Goal: Task Accomplishment & Management: Complete application form

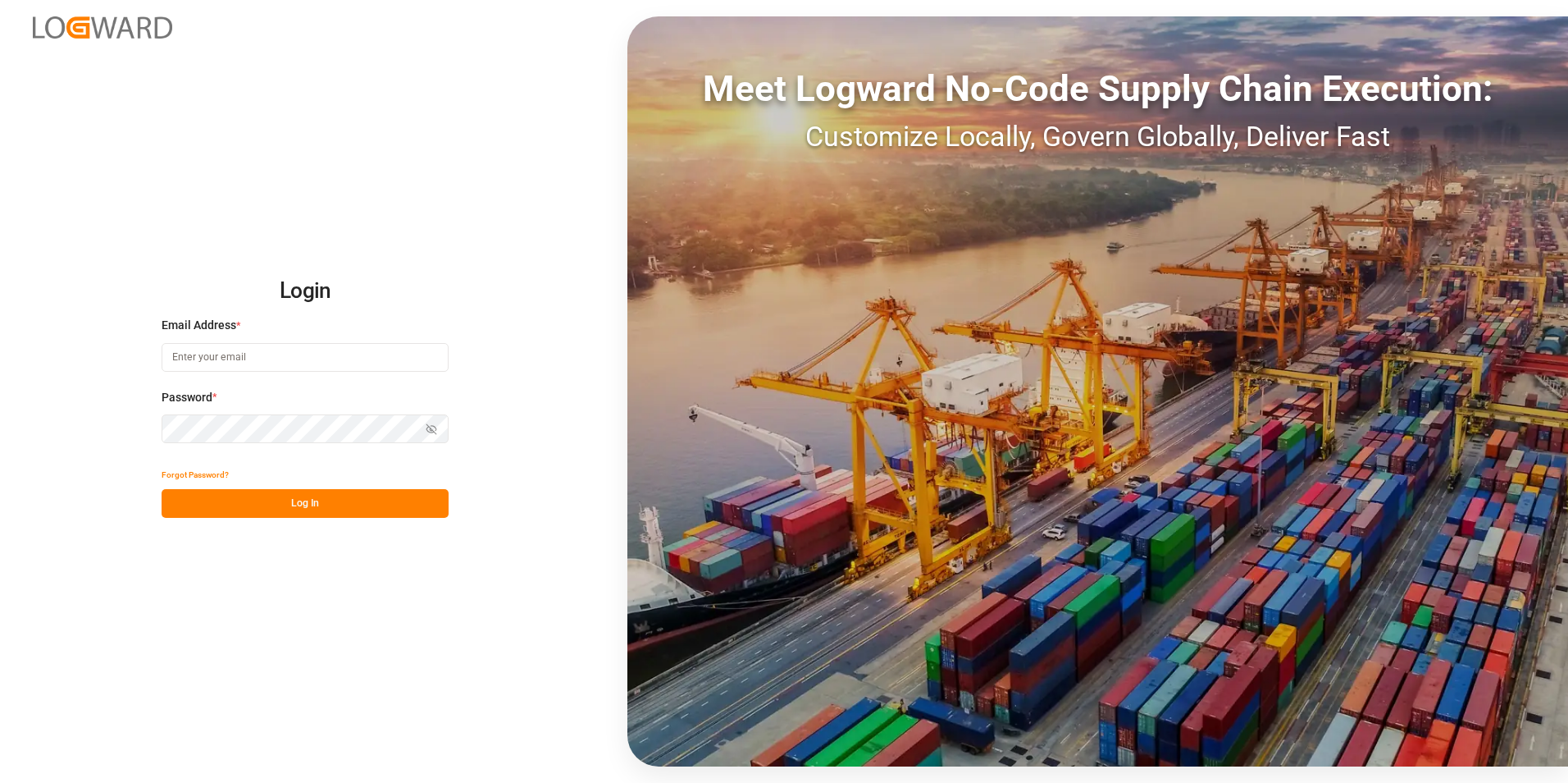
type input "[EMAIL_ADDRESS][DOMAIN_NAME]"
click at [249, 505] on button "Log In" at bounding box center [305, 503] width 287 height 29
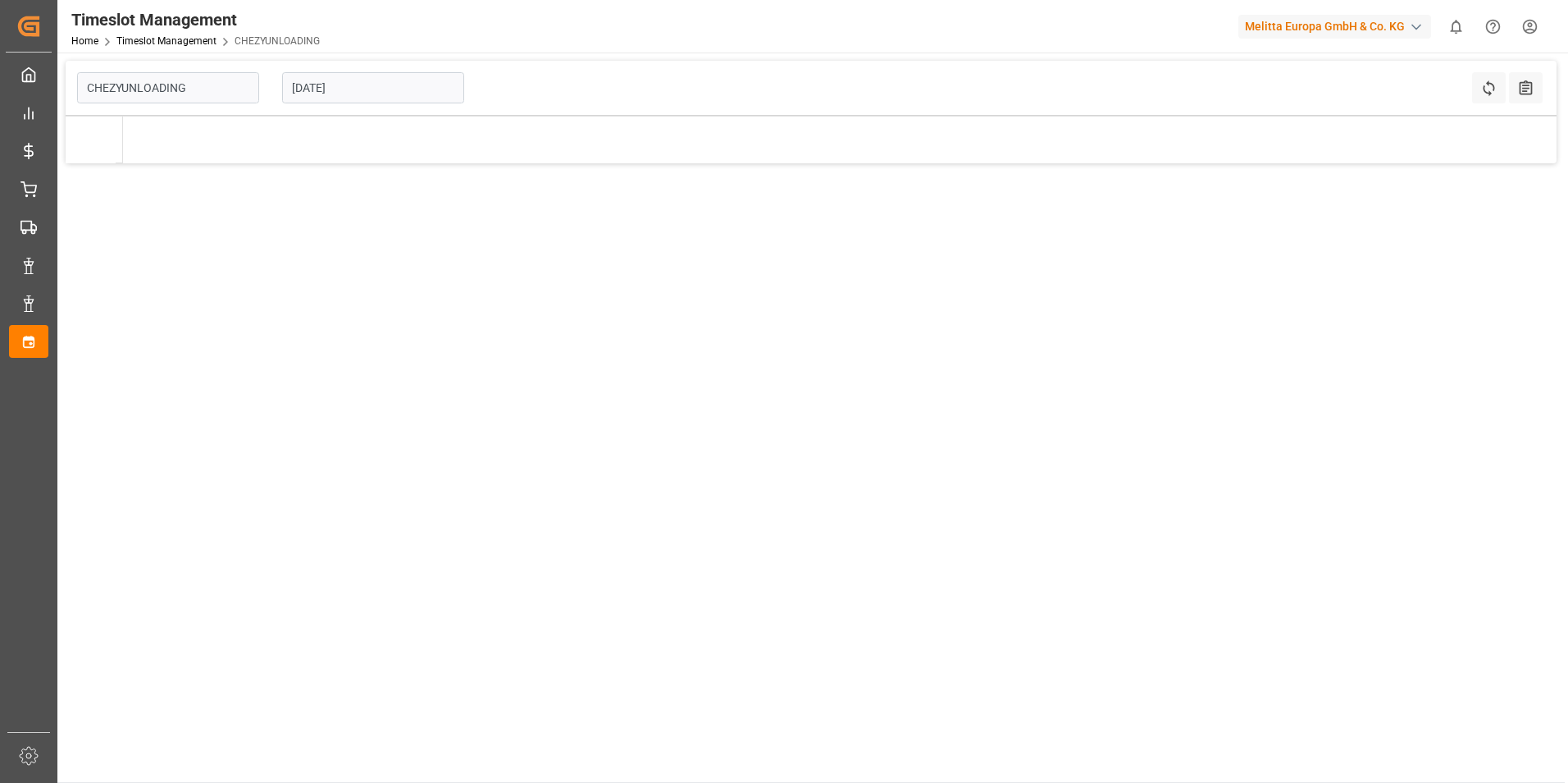
type input "Chezy Unloading"
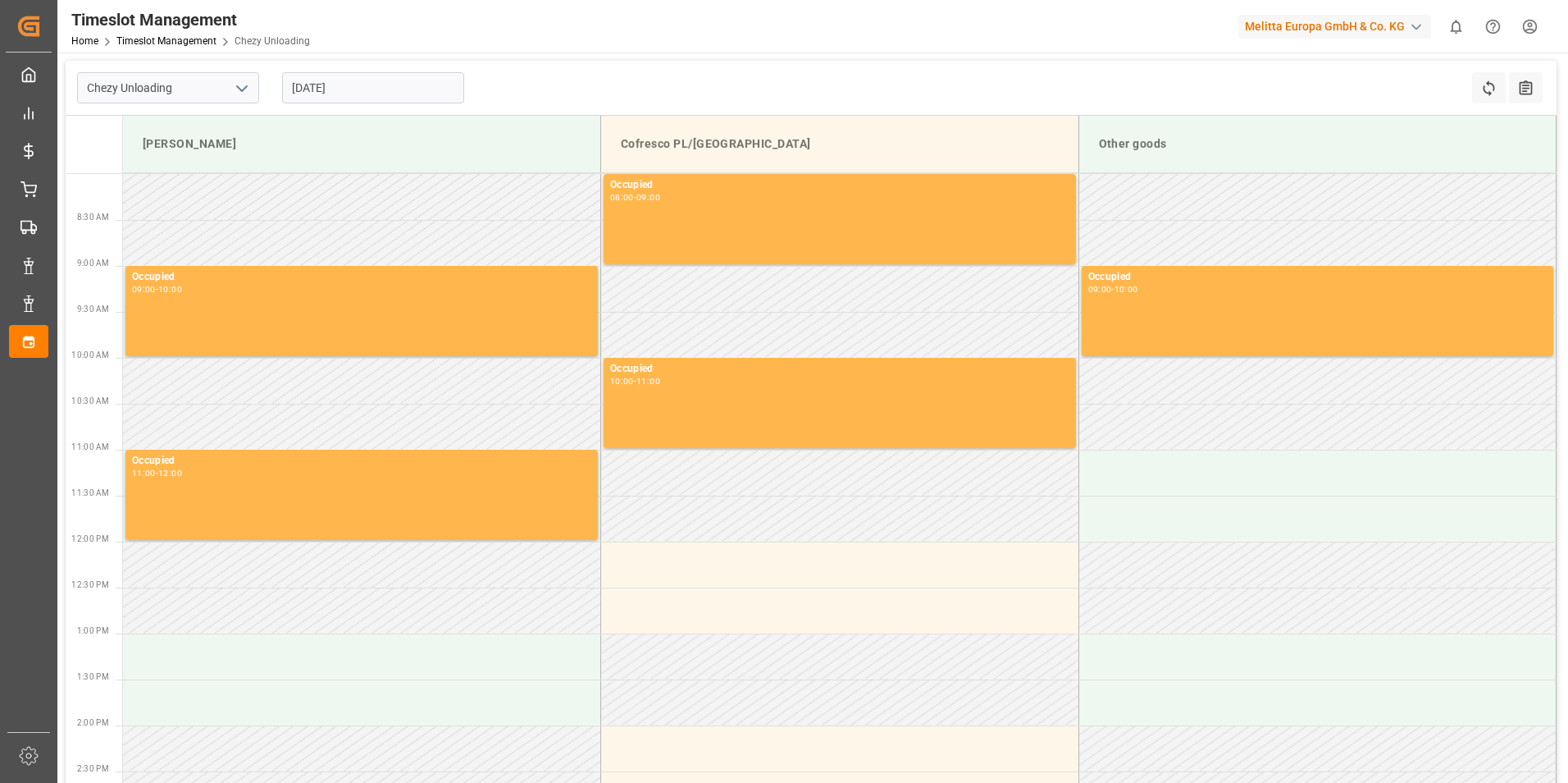
click at [330, 75] on input "[DATE]" at bounding box center [374, 87] width 182 height 31
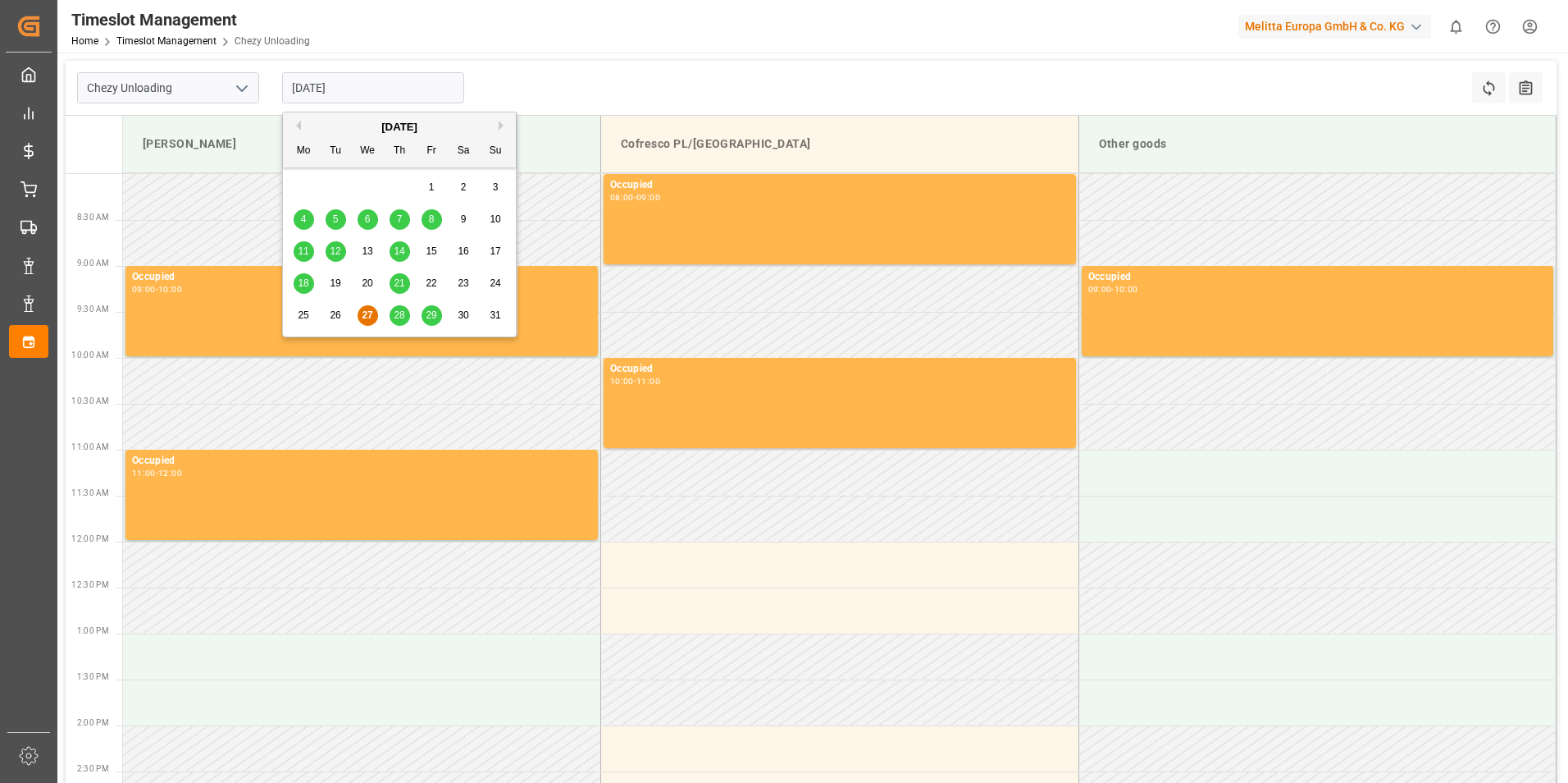
click at [503, 126] on button "Next Month" at bounding box center [504, 126] width 10 height 10
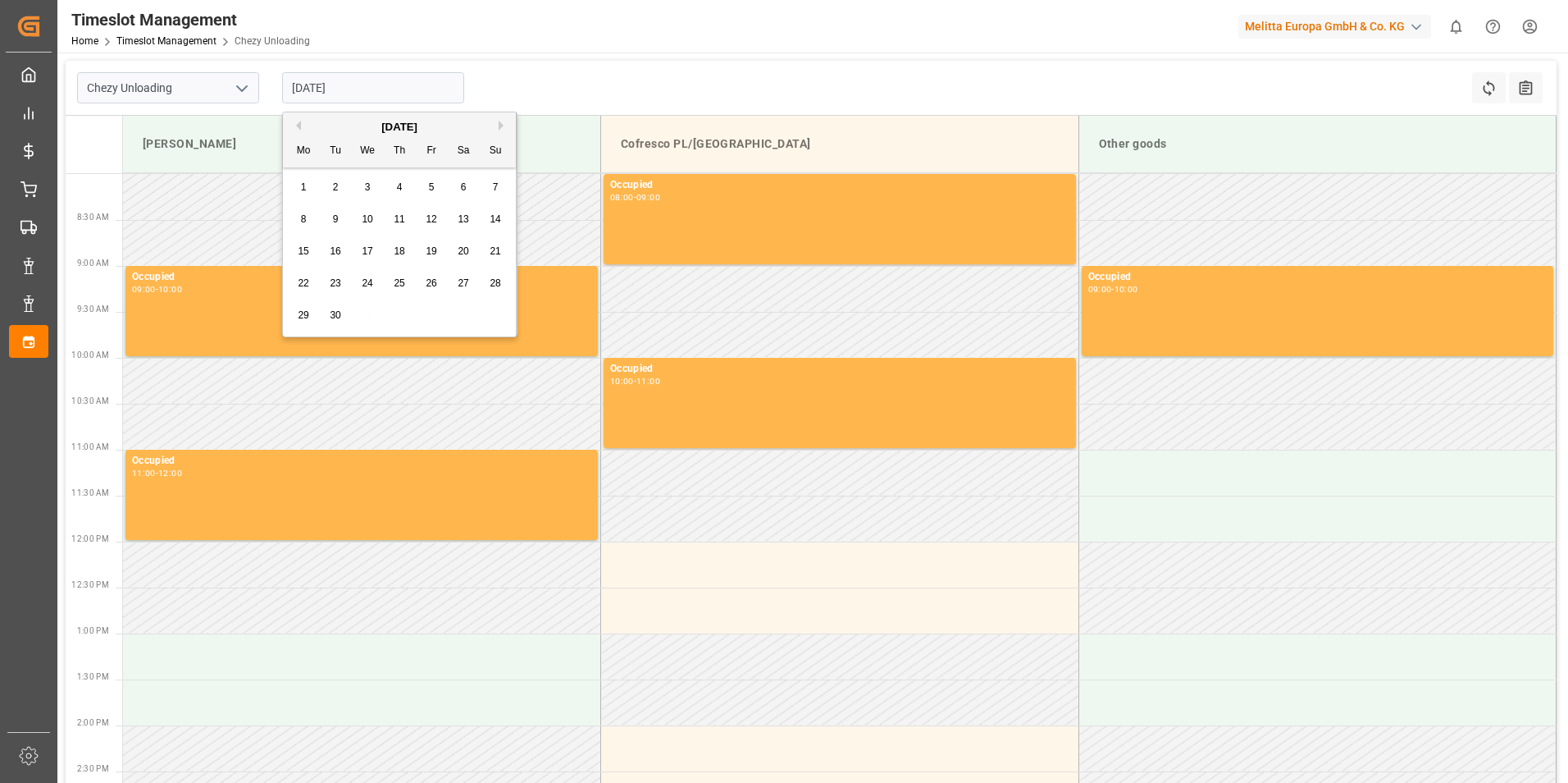
click at [307, 185] on div "1" at bounding box center [303, 188] width 21 height 20
type input "[DATE]"
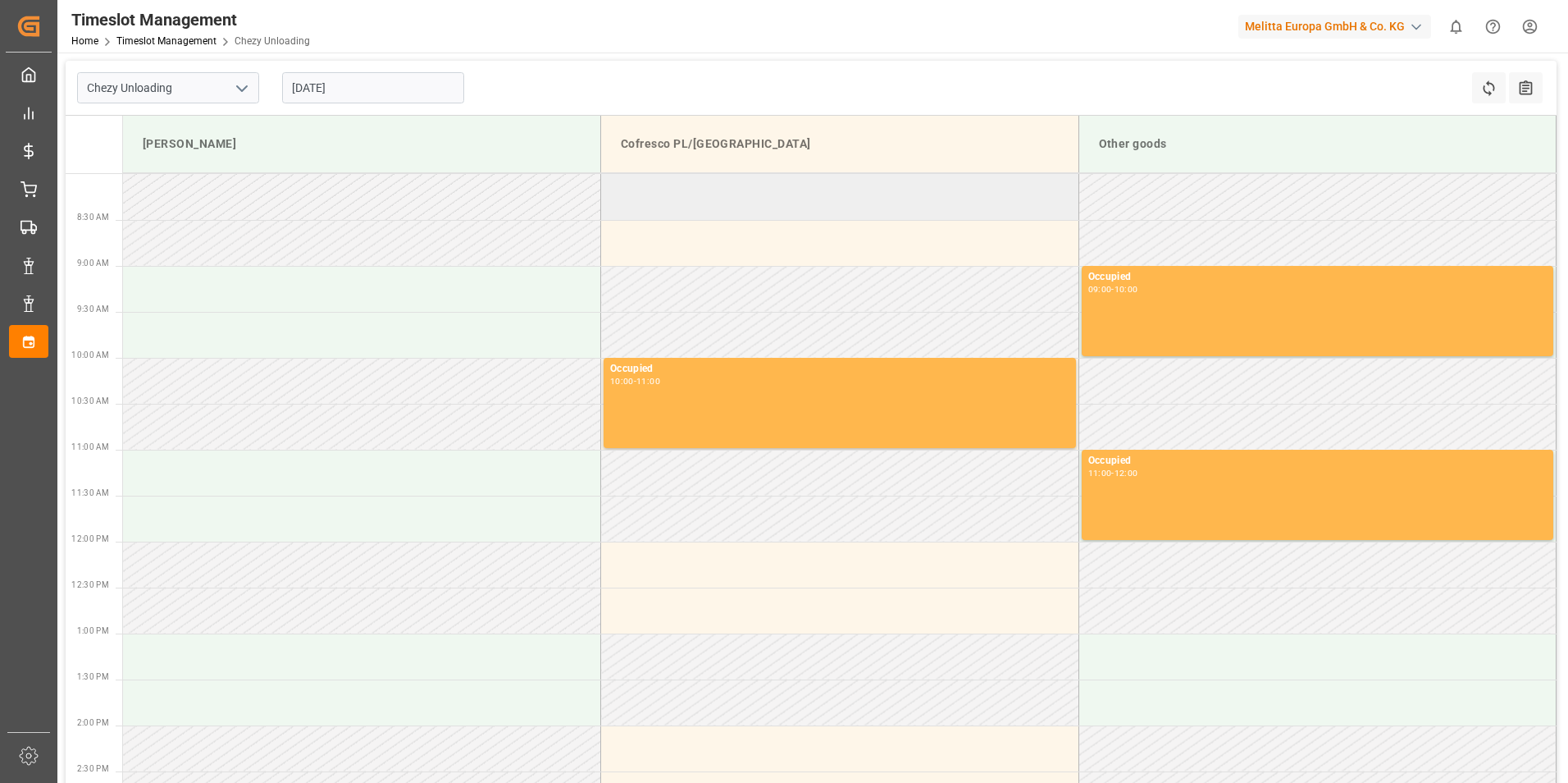
click at [751, 191] on td at bounding box center [840, 196] width 479 height 46
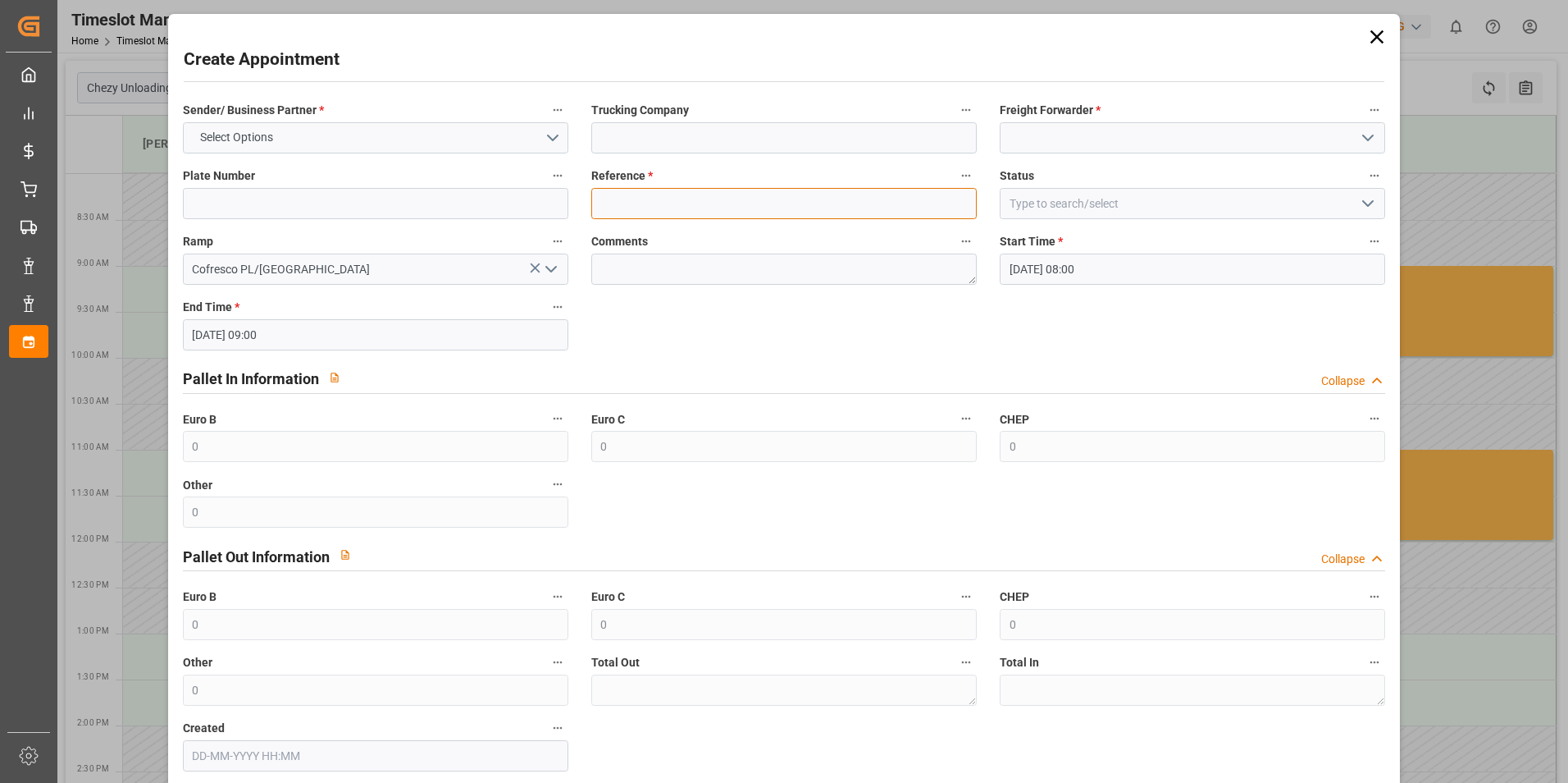
click at [772, 202] on input at bounding box center [784, 203] width 386 height 31
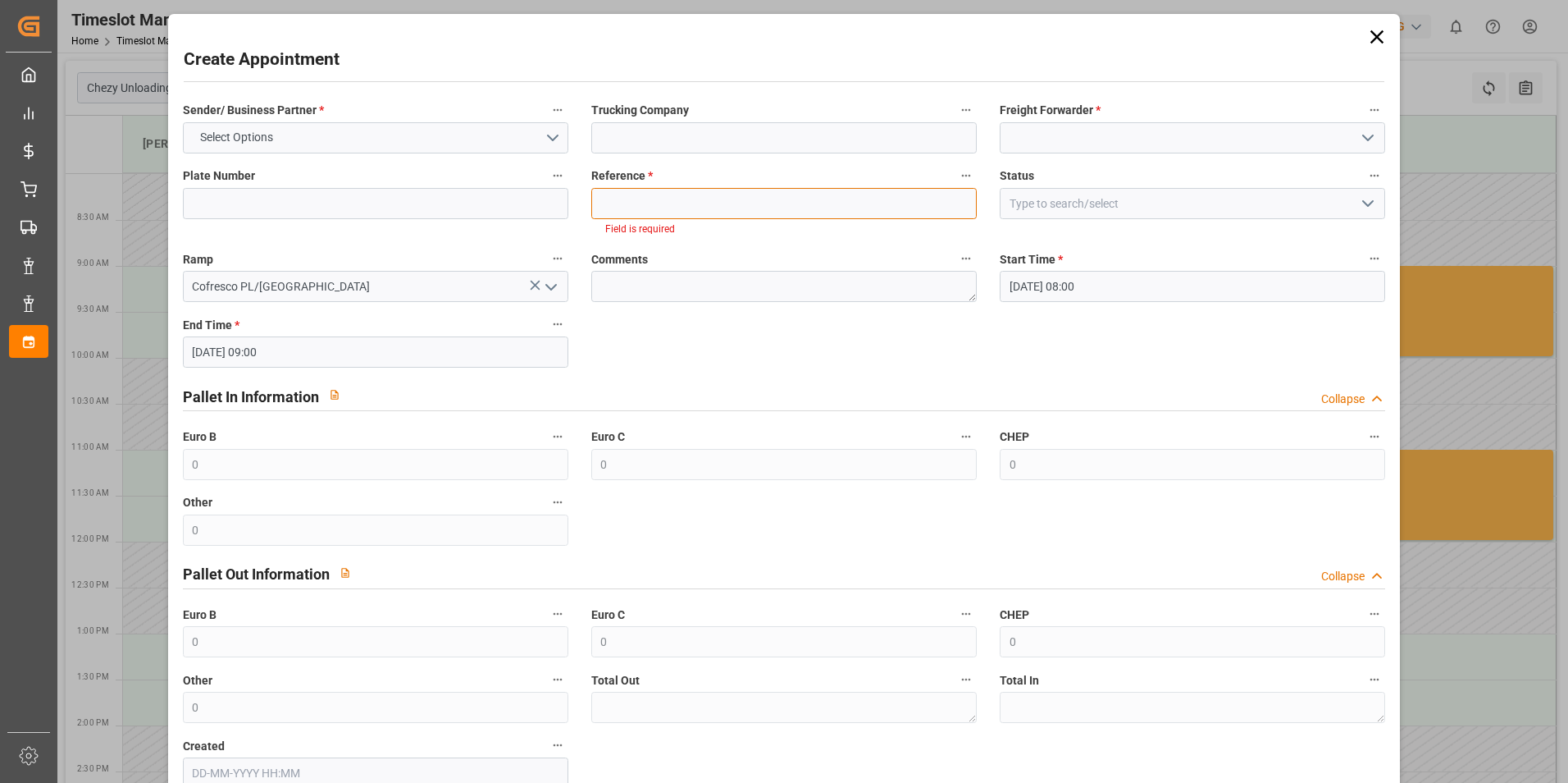
paste input "489182/62042257"
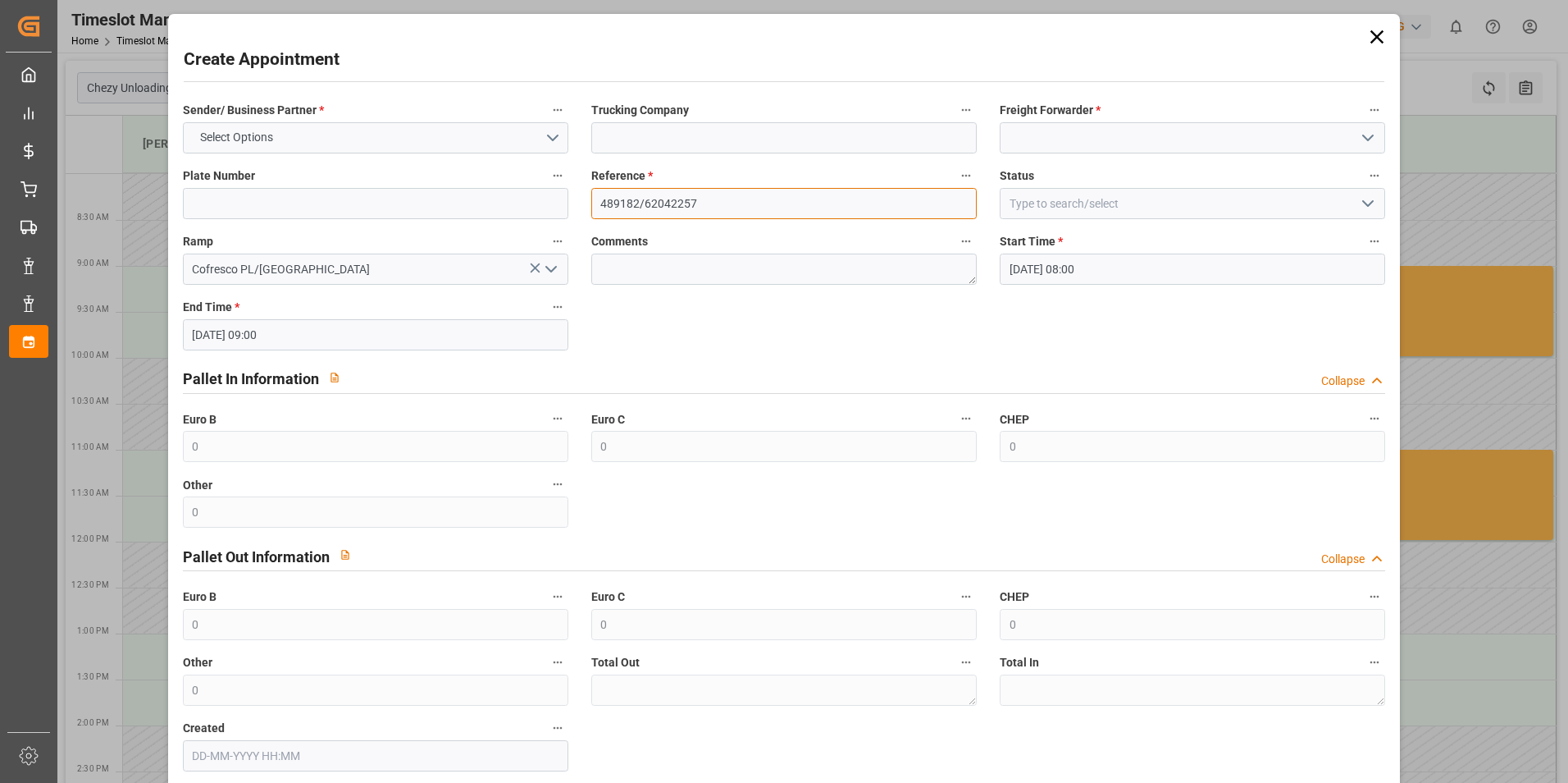
drag, startPoint x: 728, startPoint y: 202, endPoint x: 637, endPoint y: 202, distance: 91.0
click at [637, 202] on input "489182/62042257" at bounding box center [784, 203] width 386 height 31
type input "489182"
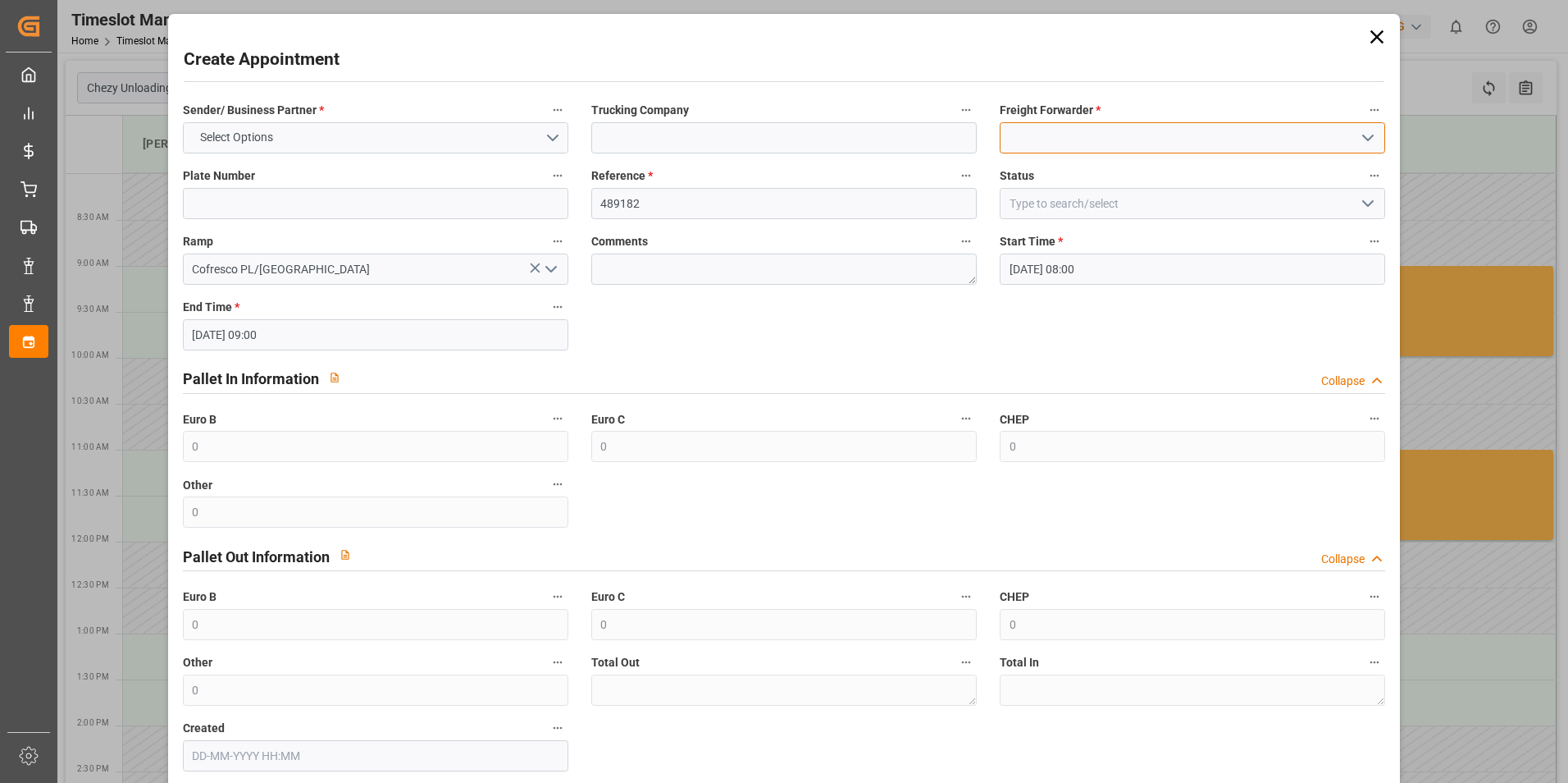
click at [1094, 132] on input at bounding box center [1192, 137] width 386 height 31
click at [1364, 137] on icon "open menu" at bounding box center [1369, 138] width 20 height 20
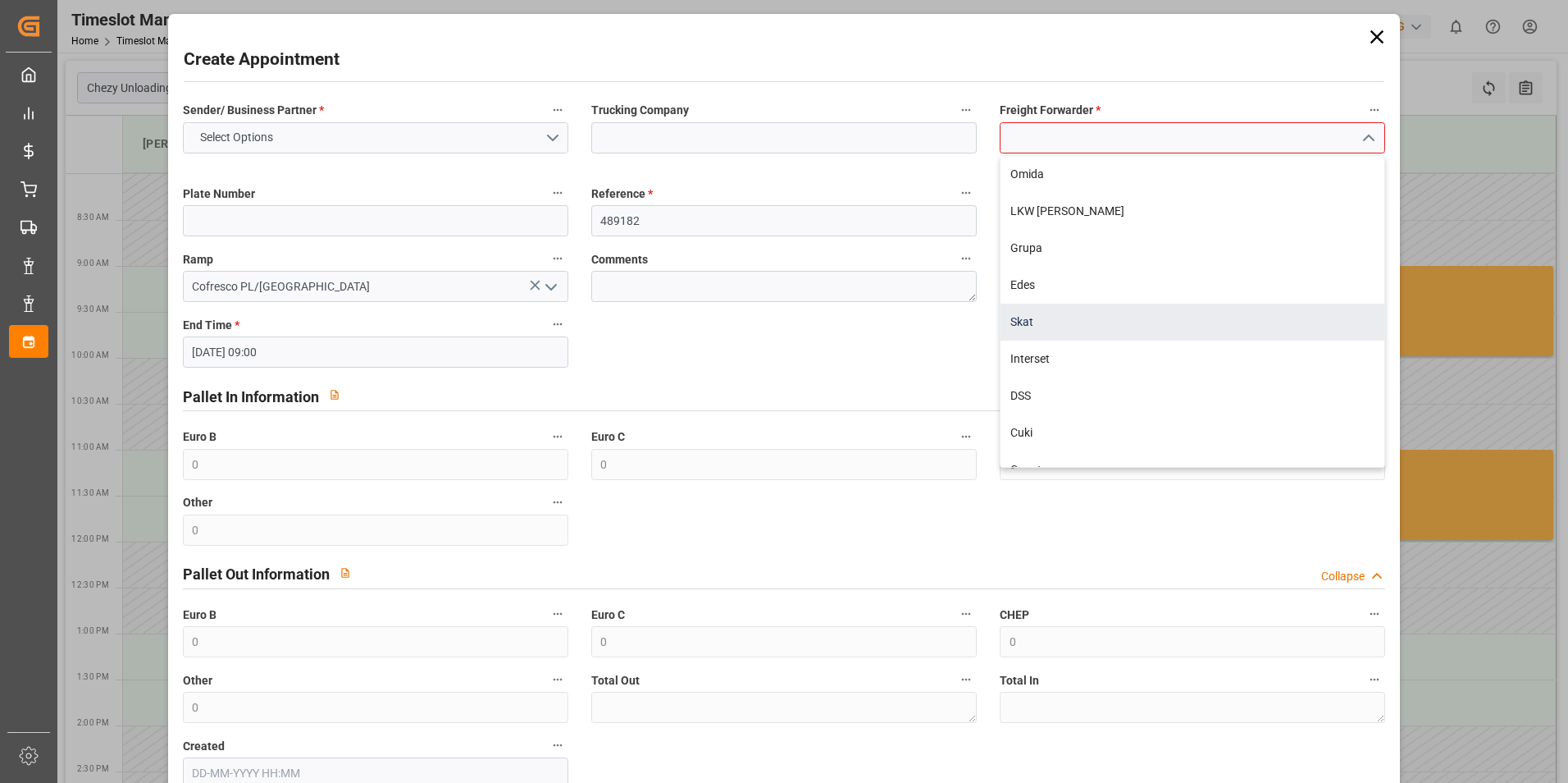
click at [1098, 320] on div "Skat" at bounding box center [1192, 321] width 384 height 37
type input "Skat"
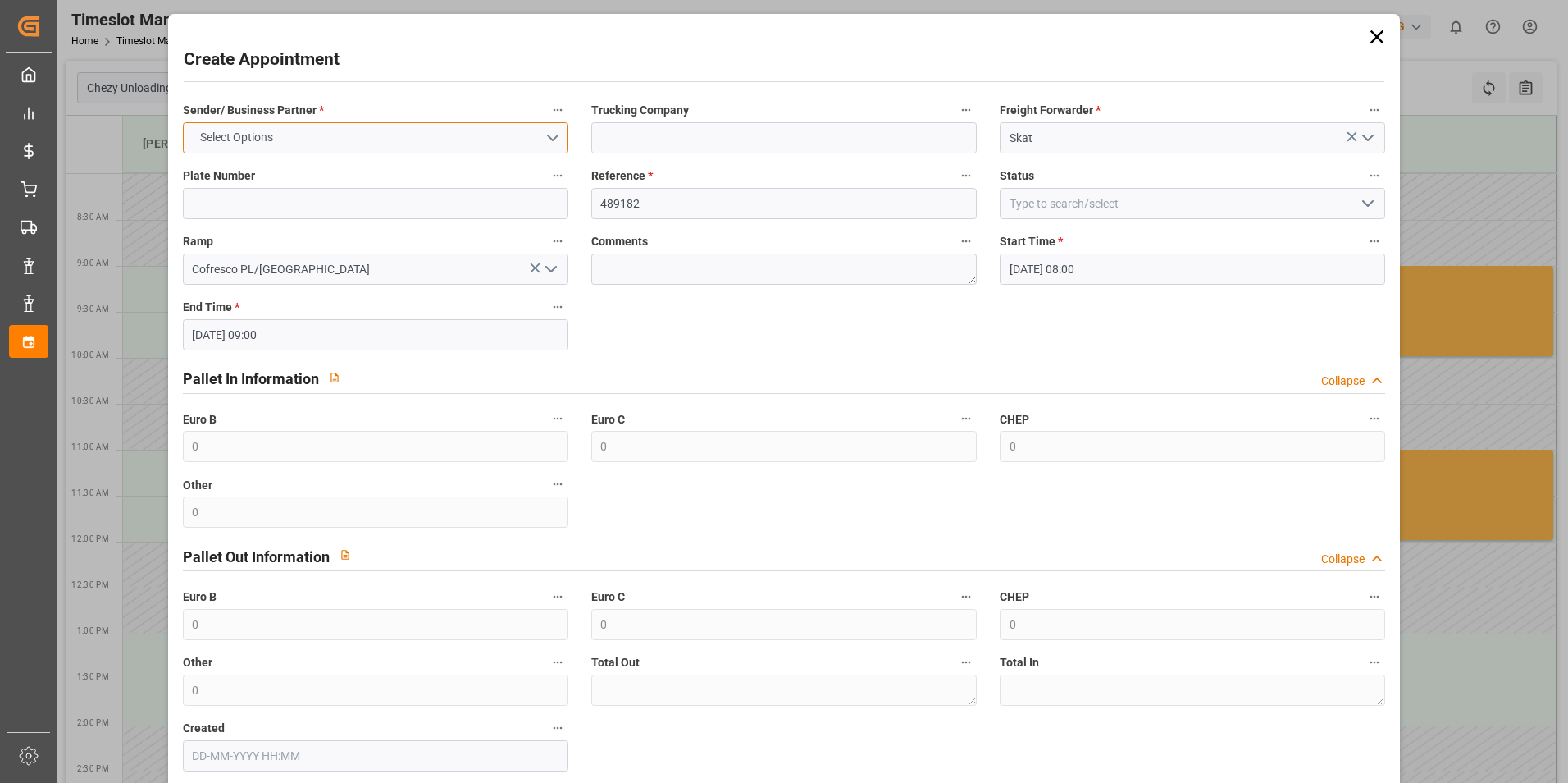
click at [385, 138] on button "Select Options" at bounding box center [376, 137] width 386 height 31
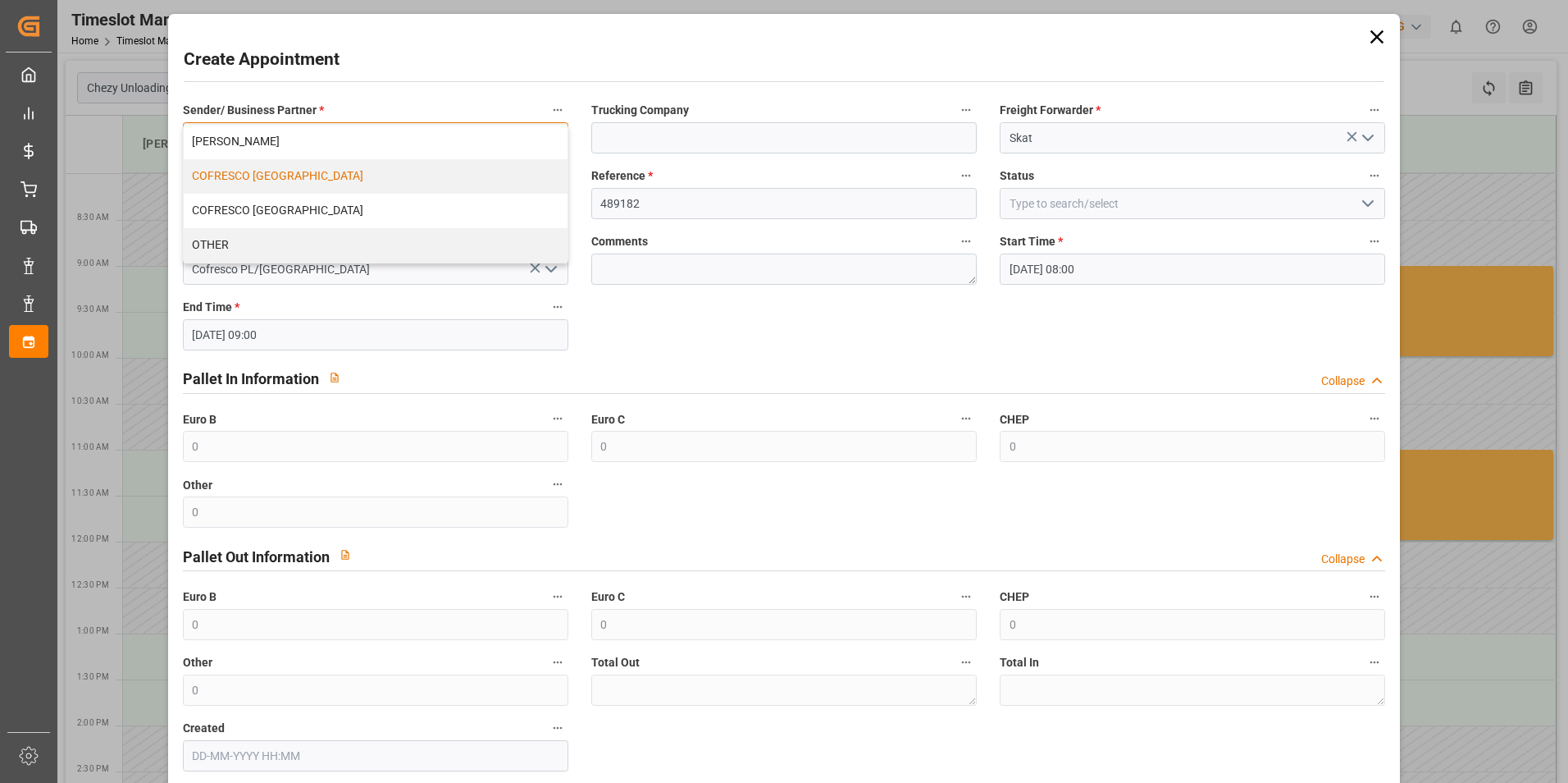
click at [330, 174] on div "COFRESCO [GEOGRAPHIC_DATA]" at bounding box center [375, 176] width 384 height 35
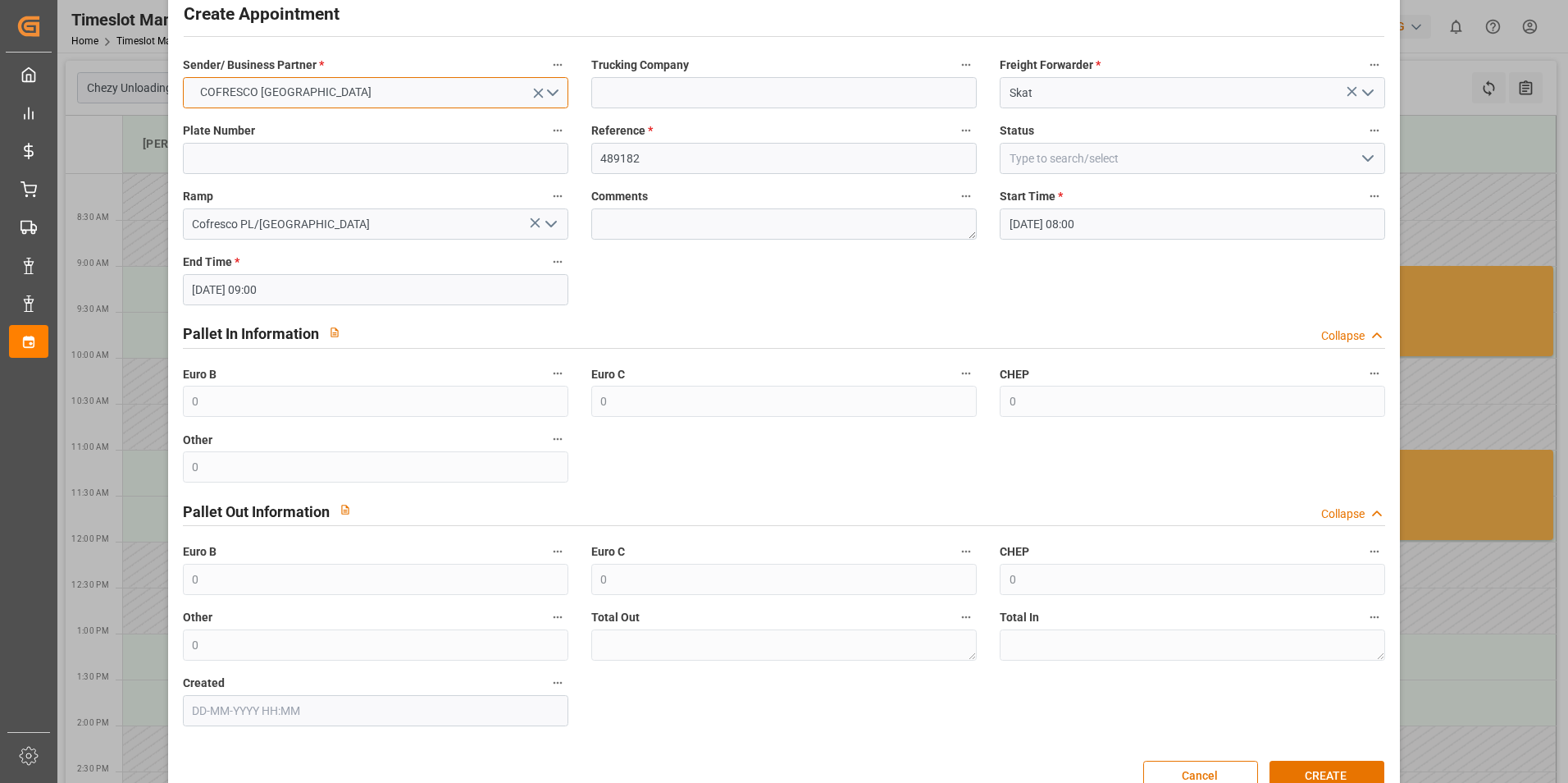
scroll to position [83, 0]
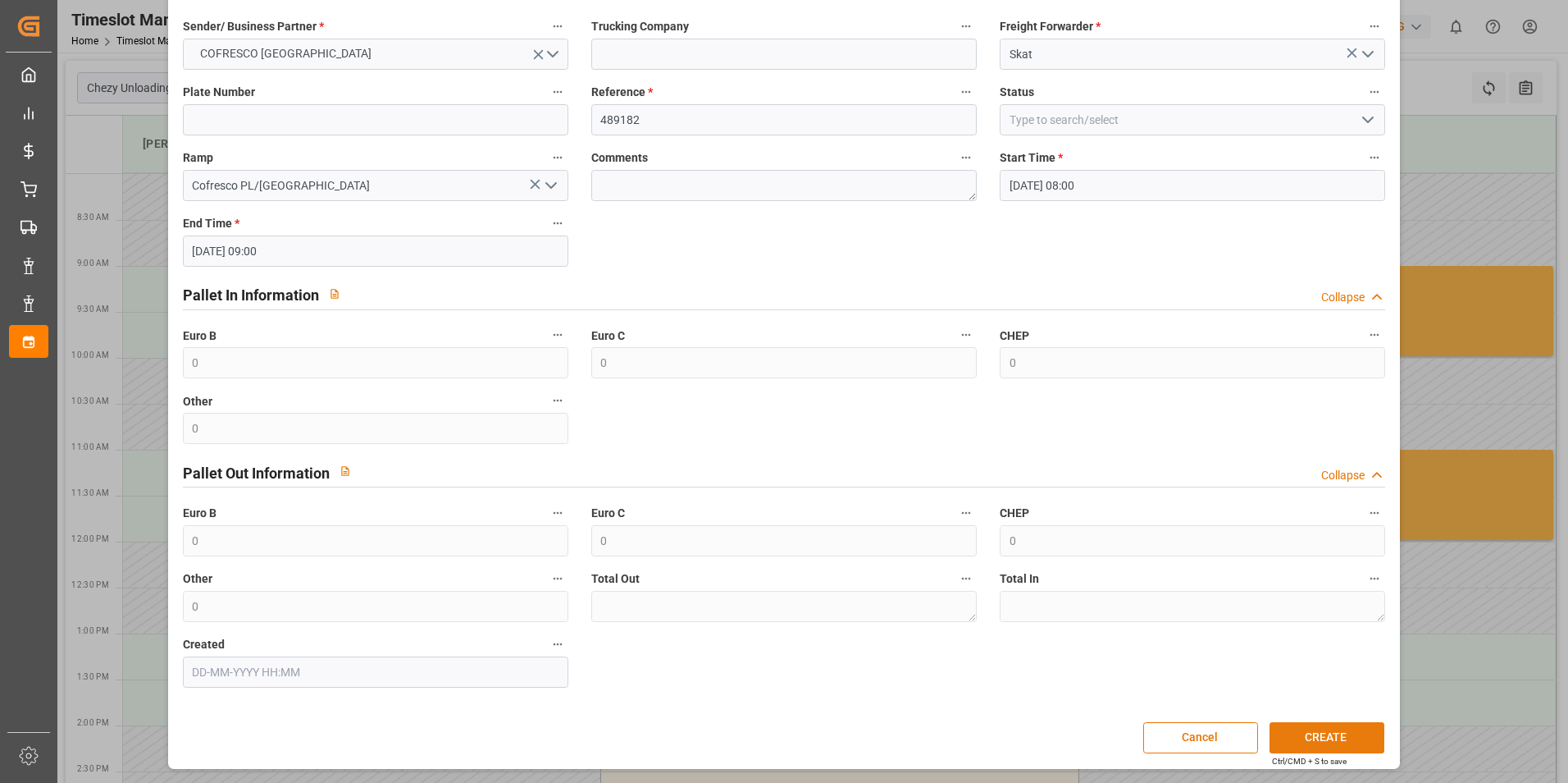
click at [1331, 741] on button "CREATE" at bounding box center [1327, 736] width 115 height 31
